Goal: Information Seeking & Learning: Learn about a topic

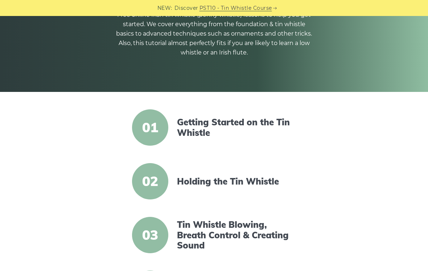
scroll to position [99, 0]
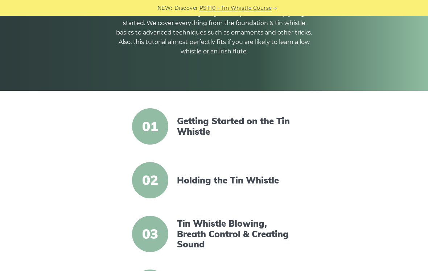
click at [155, 182] on span "02" at bounding box center [150, 180] width 36 height 36
click at [195, 184] on link "Holding the Tin Whistle" at bounding box center [236, 180] width 119 height 11
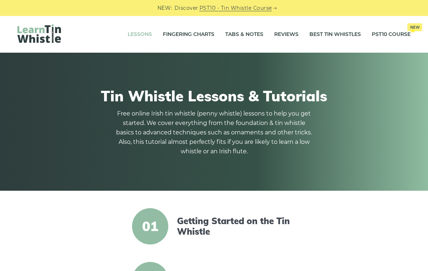
scroll to position [111, 0]
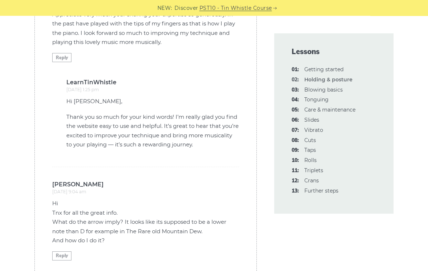
scroll to position [1816, 0]
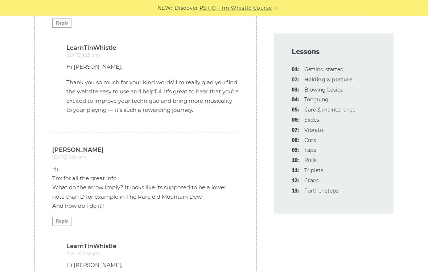
click at [316, 89] on link "03: Blowing basics" at bounding box center [324, 89] width 38 height 7
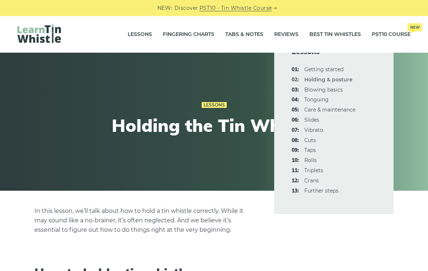
scroll to position [1827, 0]
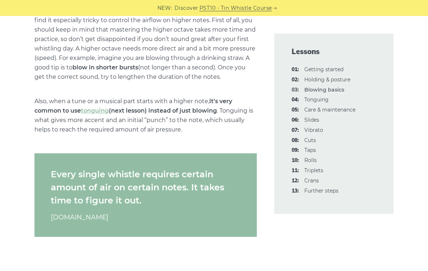
scroll to position [1162, 0]
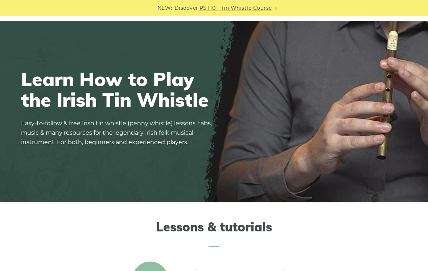
scroll to position [17, 0]
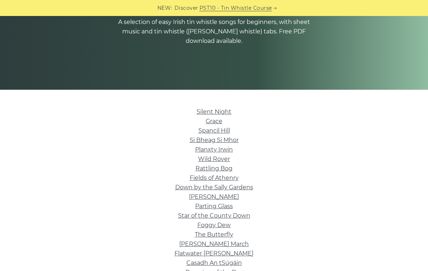
scroll to position [85, 0]
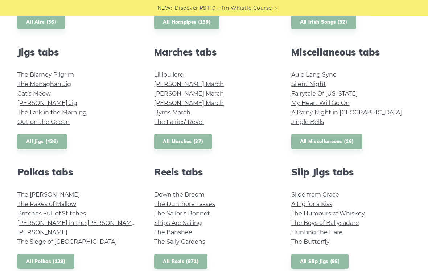
scroll to position [379, 0]
